Goal: Find specific page/section: Find specific page/section

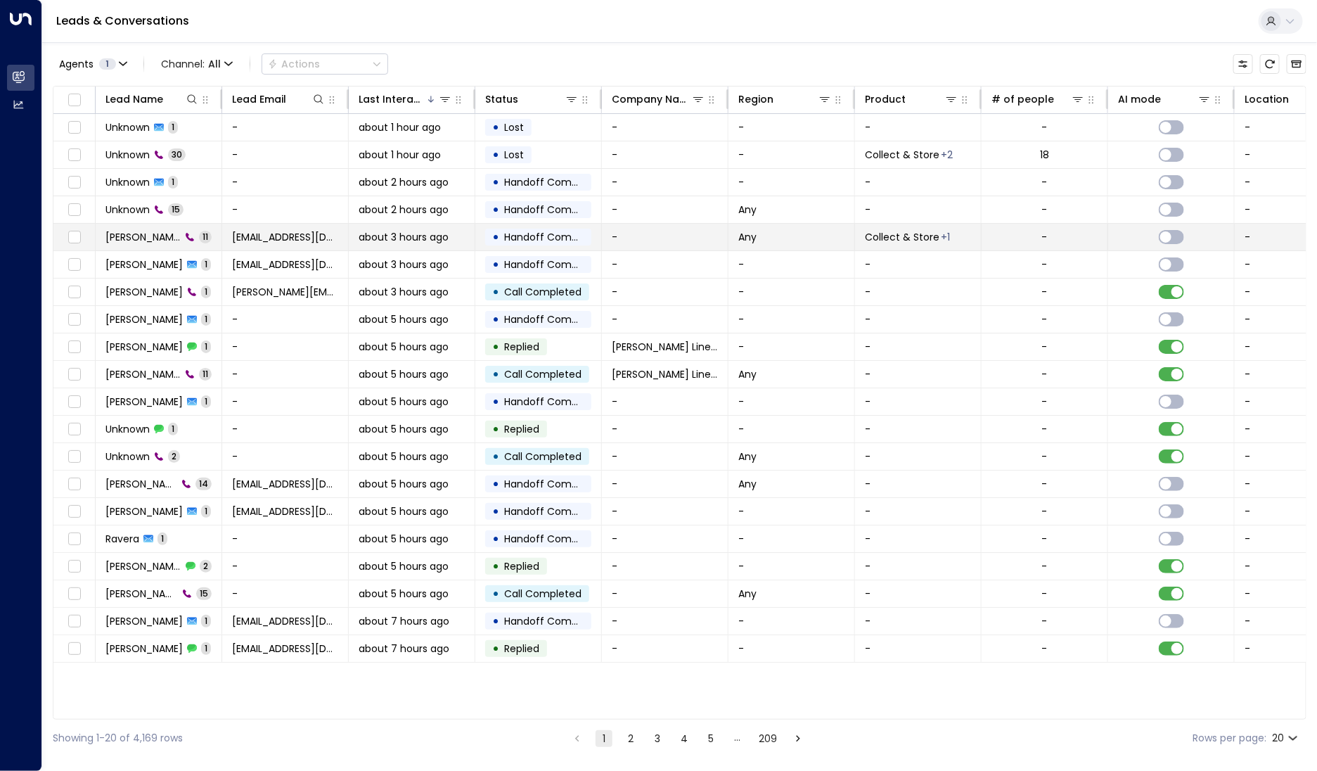
click at [149, 243] on td "Sylvia Dwight 11" at bounding box center [159, 237] width 127 height 27
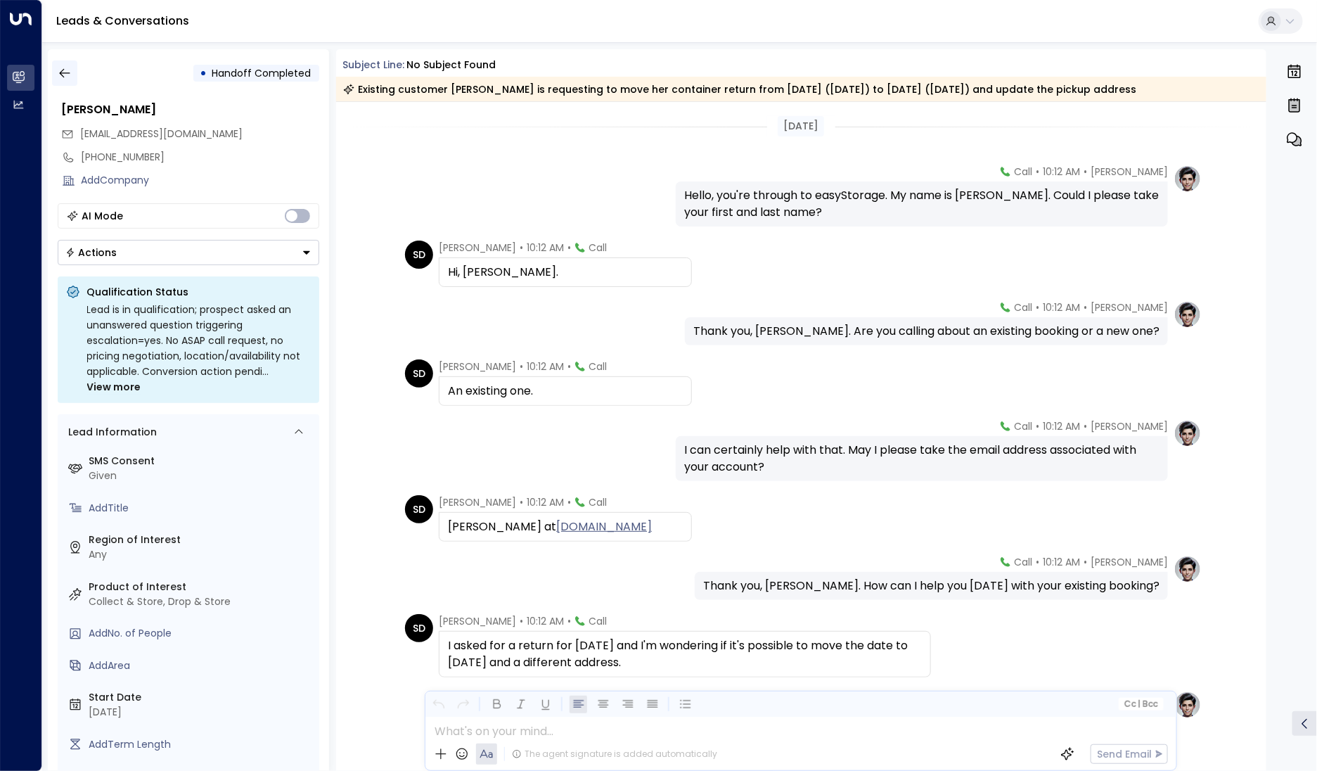
click at [69, 82] on button "button" at bounding box center [64, 72] width 25 height 25
